Goal: Task Accomplishment & Management: Manage account settings

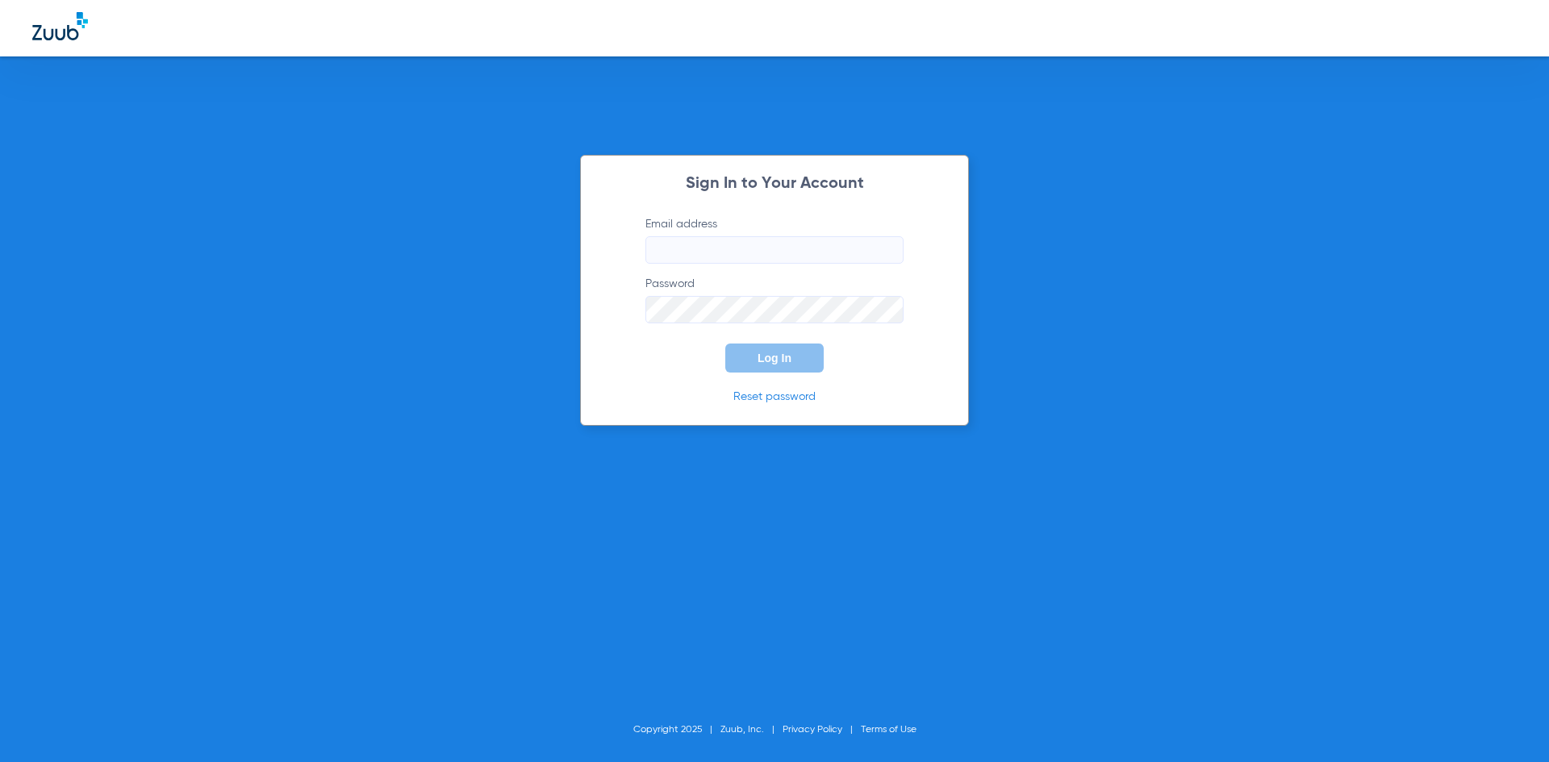
click at [739, 255] on input "Email address" at bounding box center [774, 249] width 258 height 27
click at [763, 245] on input "melissaallen74" at bounding box center [774, 249] width 258 height 27
type input "[EMAIL_ADDRESS][DOMAIN_NAME]"
click at [783, 353] on span "Log In" at bounding box center [775, 358] width 34 height 13
click at [578, 300] on div "Sign In to Your Account Email address [EMAIL_ADDRESS][DOMAIN_NAME] Password Log…" at bounding box center [774, 381] width 1549 height 762
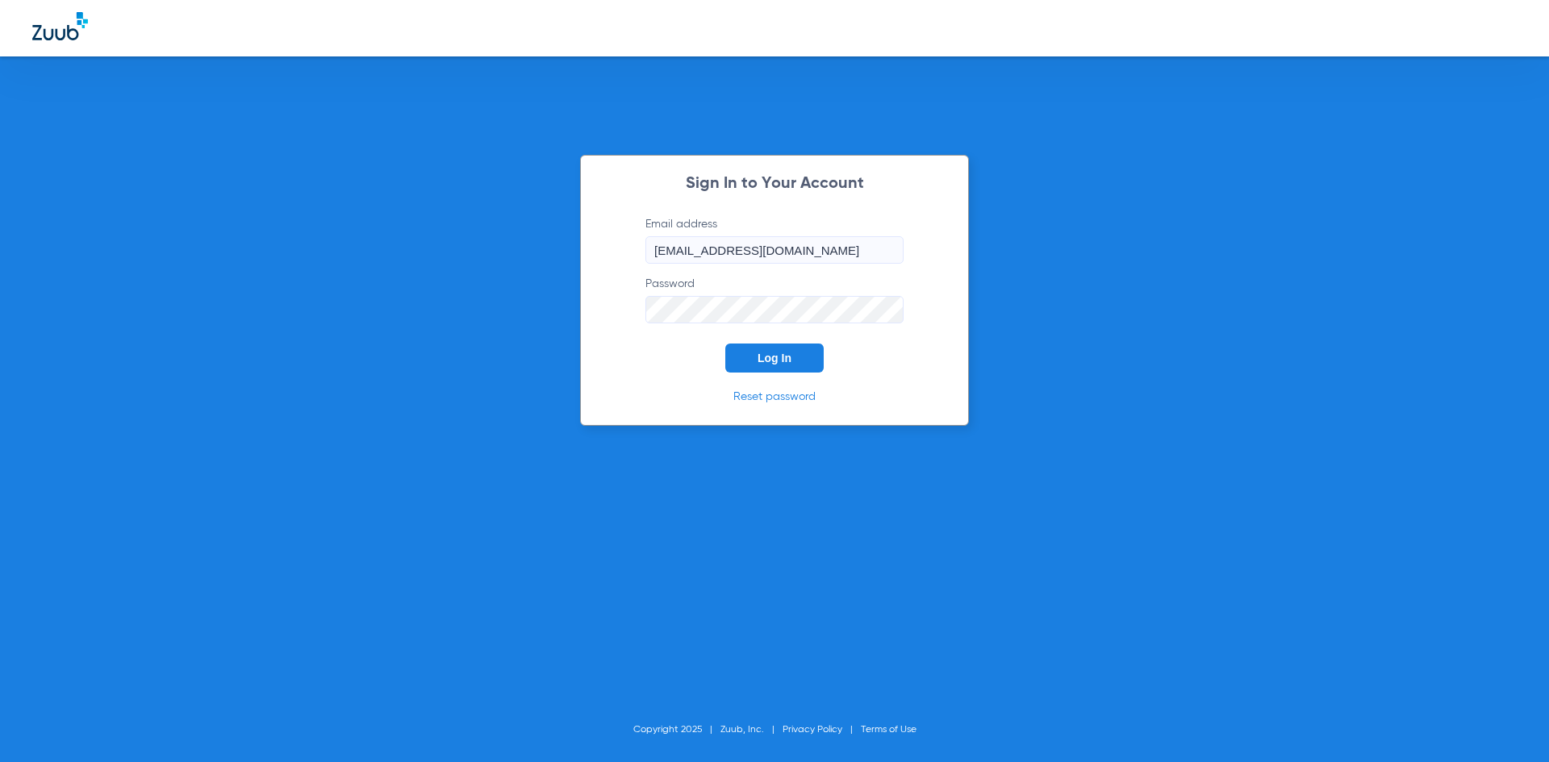
click at [725, 344] on button "Log In" at bounding box center [774, 358] width 98 height 29
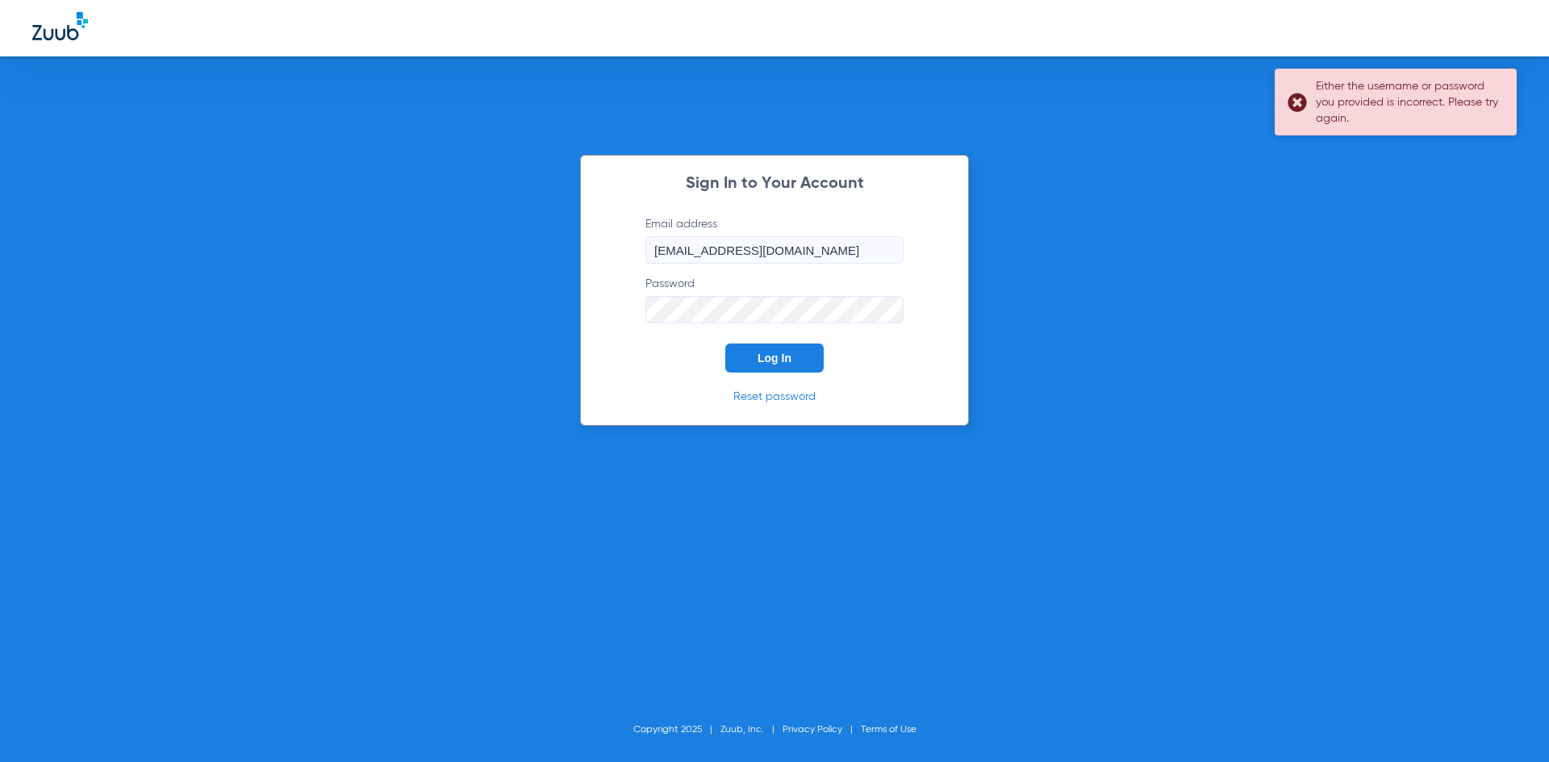
click at [1291, 98] on div "Either the username or password you provided is incorrect. Please try again." at bounding box center [1396, 102] width 242 height 67
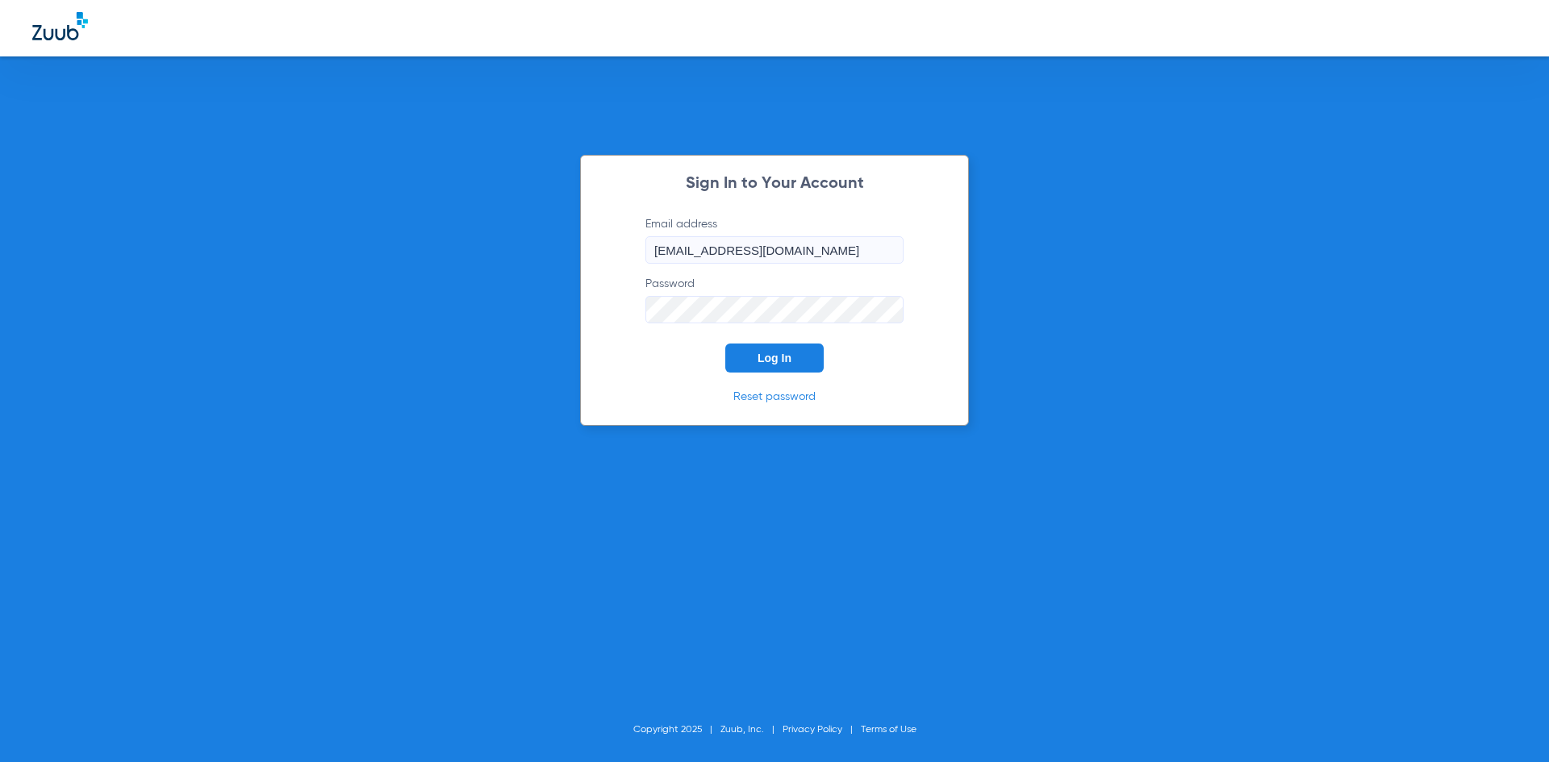
click at [584, 288] on div "Sign In to Your Account Email address [EMAIL_ADDRESS][DOMAIN_NAME] Password Log…" at bounding box center [774, 290] width 389 height 271
click at [725, 344] on button "Log In" at bounding box center [774, 358] width 98 height 29
click at [606, 309] on div "Sign In to Your Account Email address [EMAIL_ADDRESS][DOMAIN_NAME] Password Log…" at bounding box center [774, 290] width 389 height 271
